Goal: Task Accomplishment & Management: Complete application form

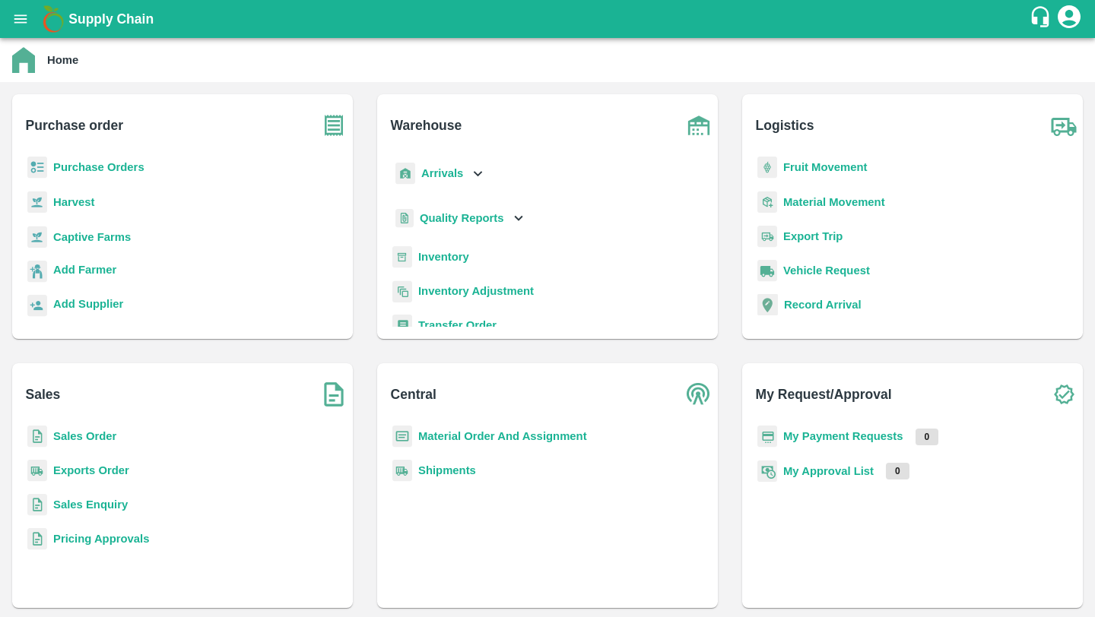
click at [114, 163] on b "Purchase Orders" at bounding box center [98, 167] width 91 height 12
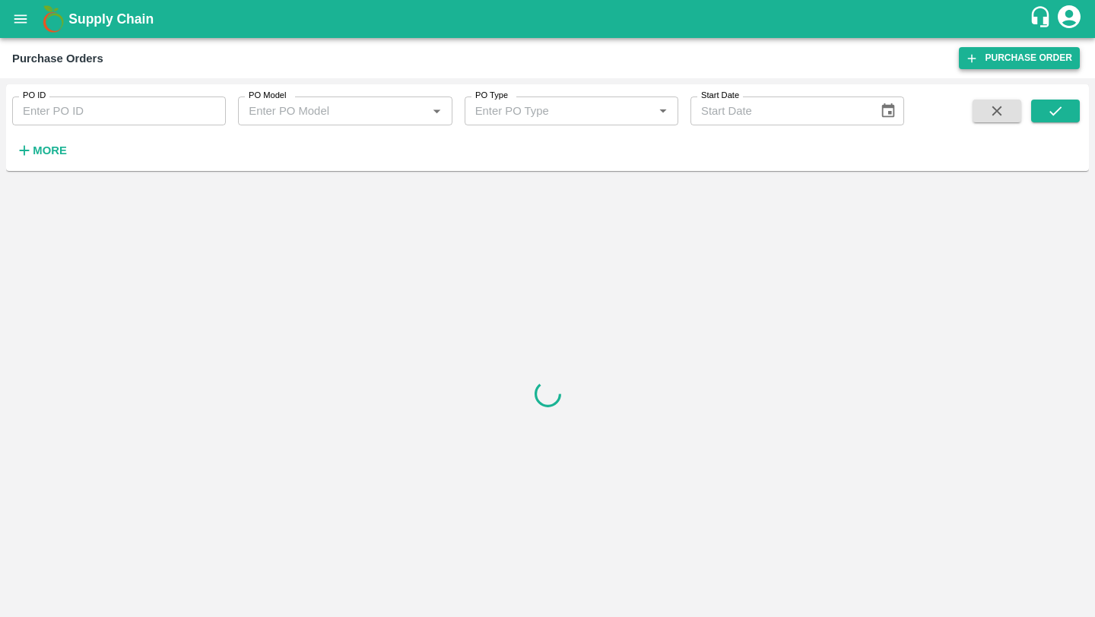
click at [997, 53] on link "Purchase Order" at bounding box center [1019, 58] width 121 height 22
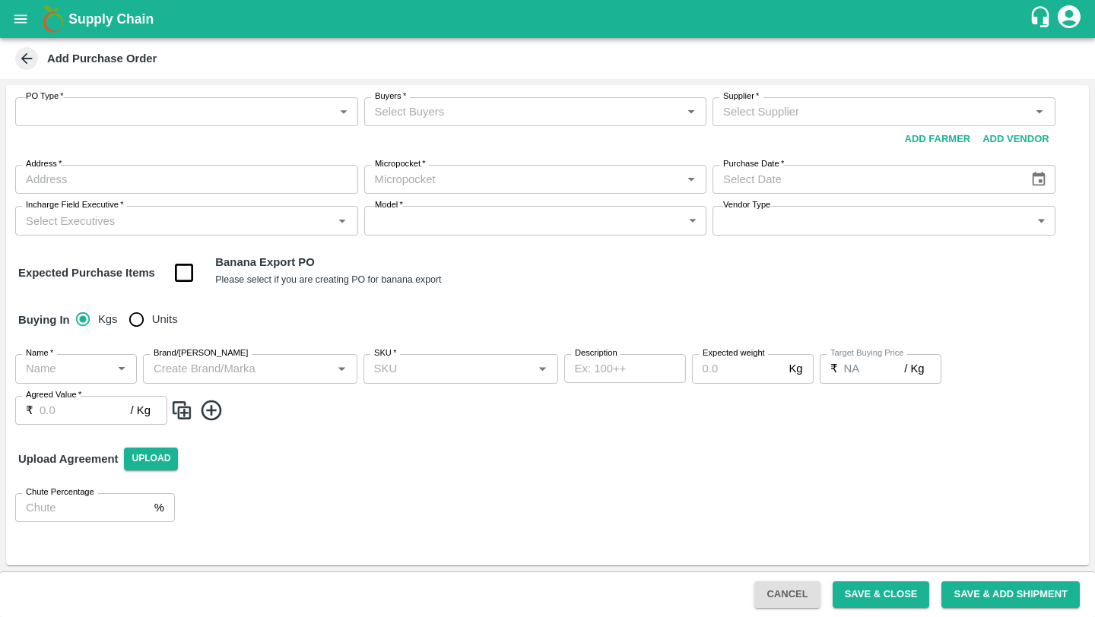
click at [183, 268] on input "checkbox" at bounding box center [184, 273] width 39 height 39
checkbox input "true"
type input "Banana Export"
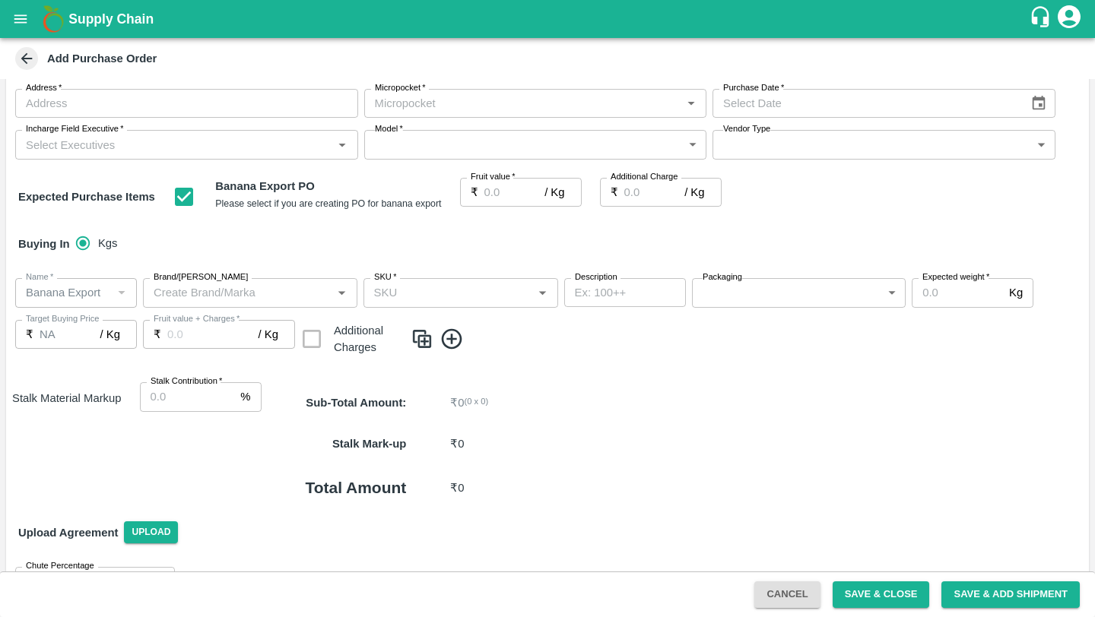
scroll to position [82, 0]
